Goal: Download file/media

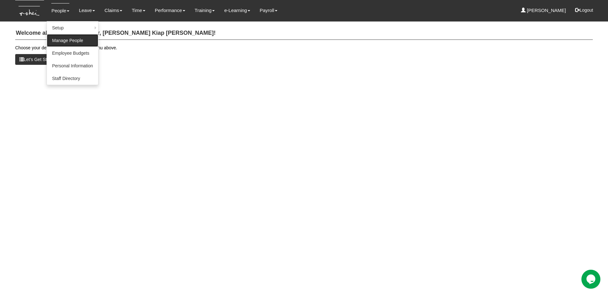
click at [65, 41] on link "Manage People" at bounding box center [72, 40] width 51 height 13
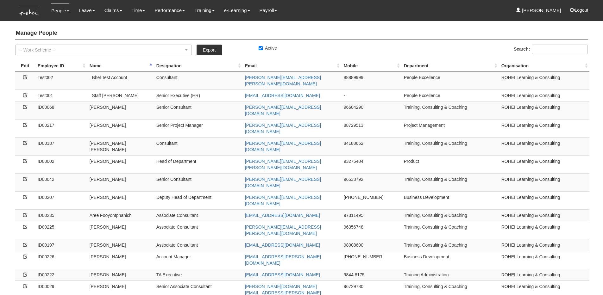
select select "50"
click at [209, 49] on link "Export" at bounding box center [209, 50] width 25 height 11
